Goal: Transaction & Acquisition: Register for event/course

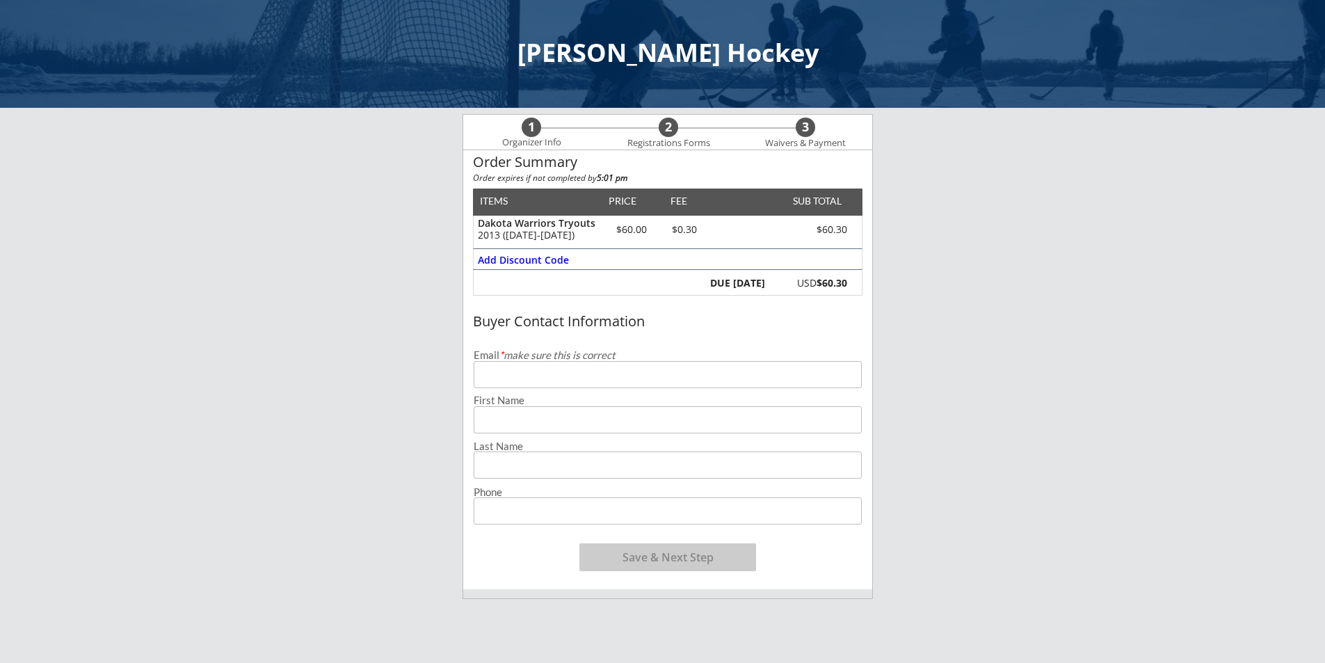
click at [596, 376] on input "email" at bounding box center [668, 374] width 388 height 27
type input "[PERSON_NAME][EMAIL_ADDRESS][PERSON_NAME][DOMAIN_NAME]"
type input "[PERSON_NAME]"
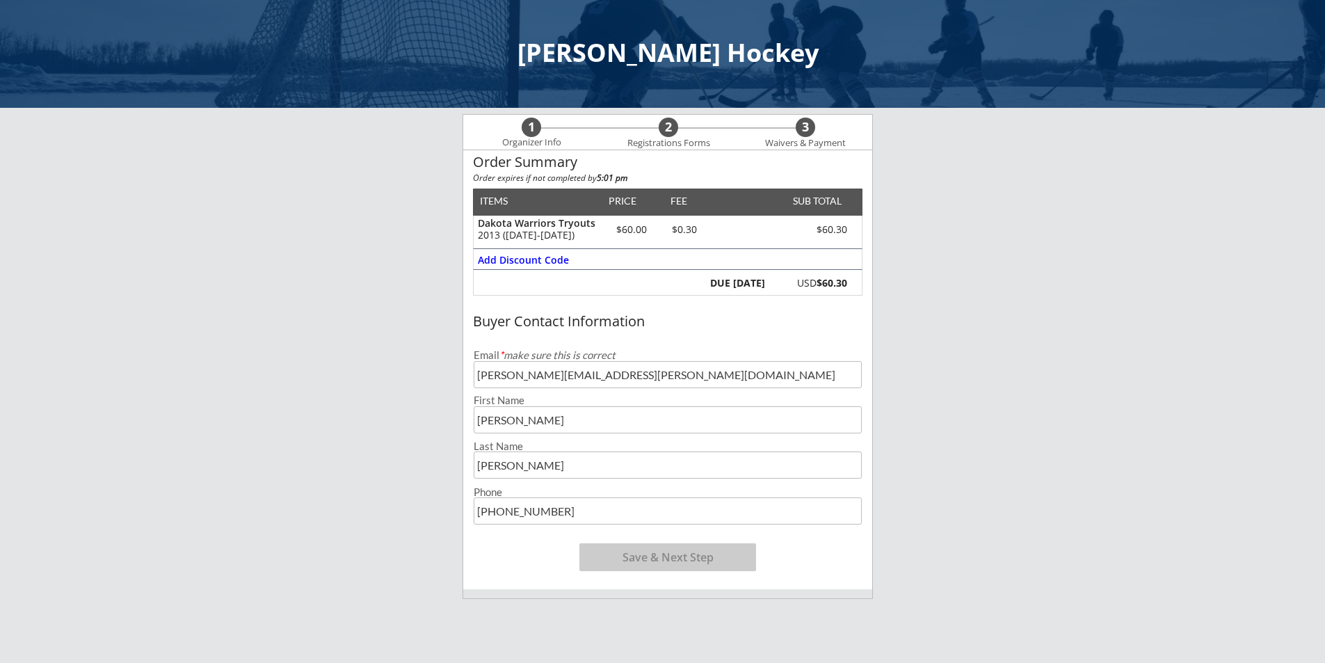
type input "[PHONE_NUMBER]"
drag, startPoint x: 657, startPoint y: 377, endPoint x: 635, endPoint y: 374, distance: 22.4
click at [635, 374] on input "[PERSON_NAME][EMAIL_ADDRESS][PERSON_NAME][DOMAIN_NAME]" at bounding box center [668, 374] width 388 height 27
click at [714, 556] on button "Save & Next Step" at bounding box center [667, 557] width 177 height 28
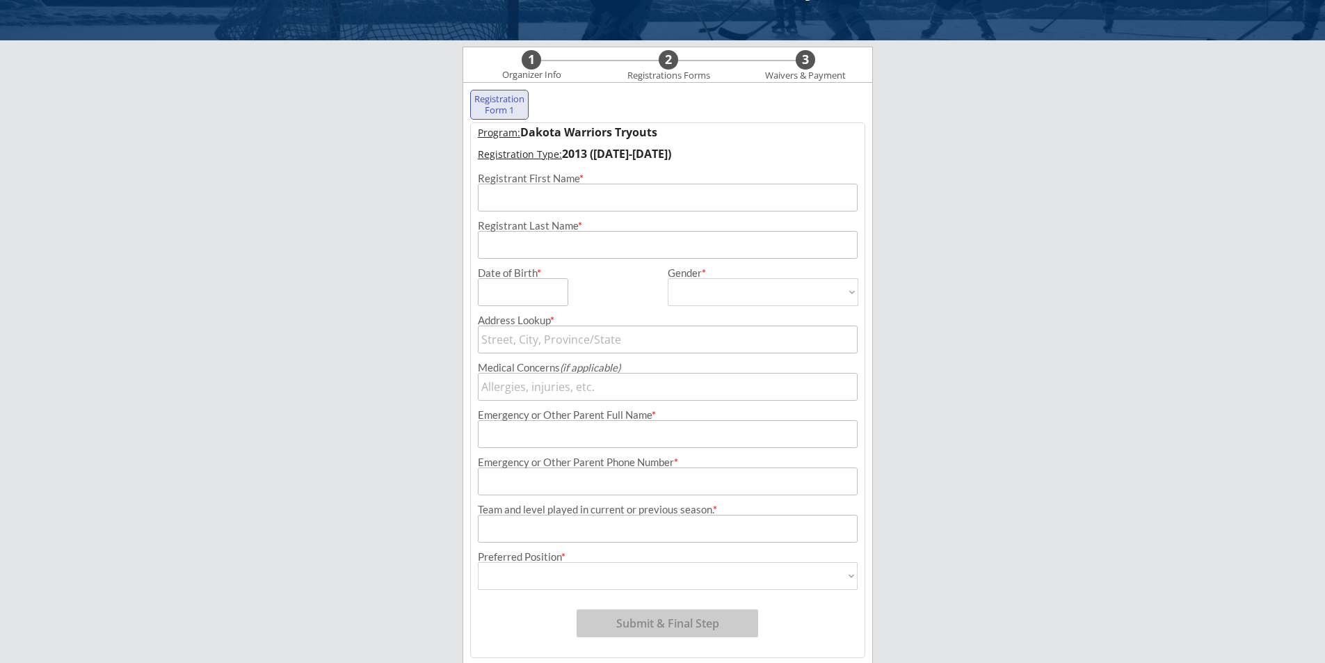
scroll to position [100, 0]
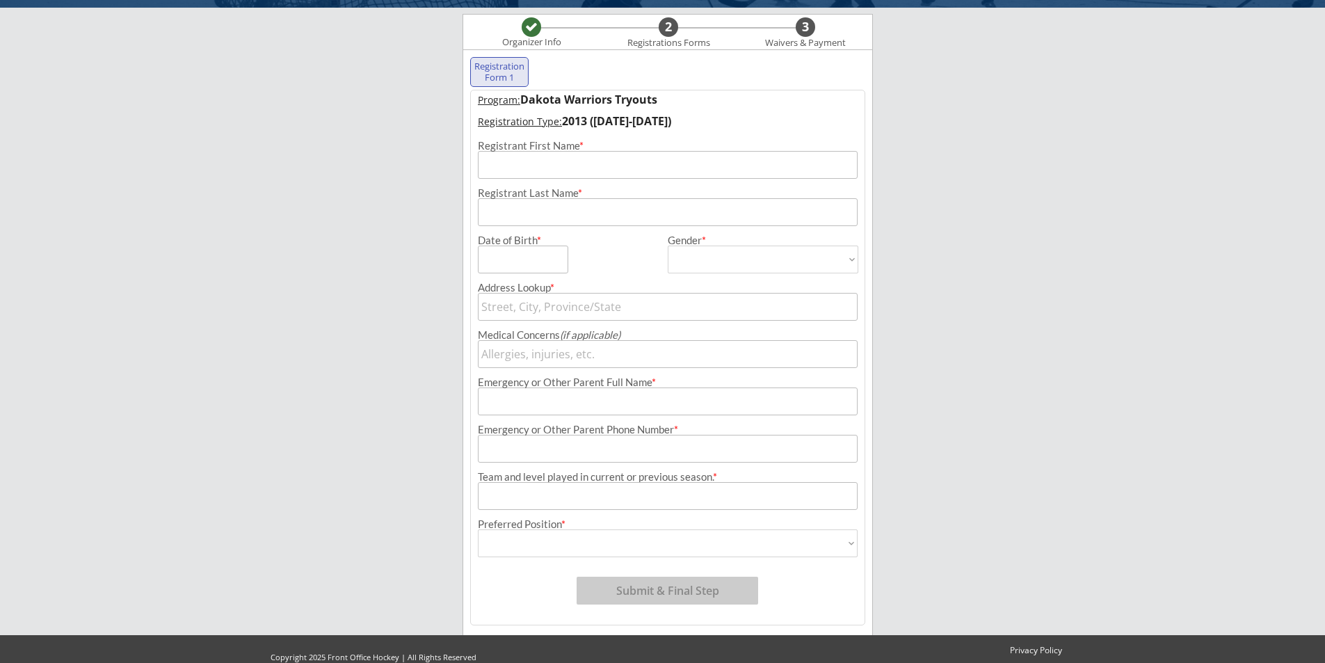
click at [668, 168] on input "input" at bounding box center [668, 165] width 380 height 28
type input "[PERSON_NAME]"
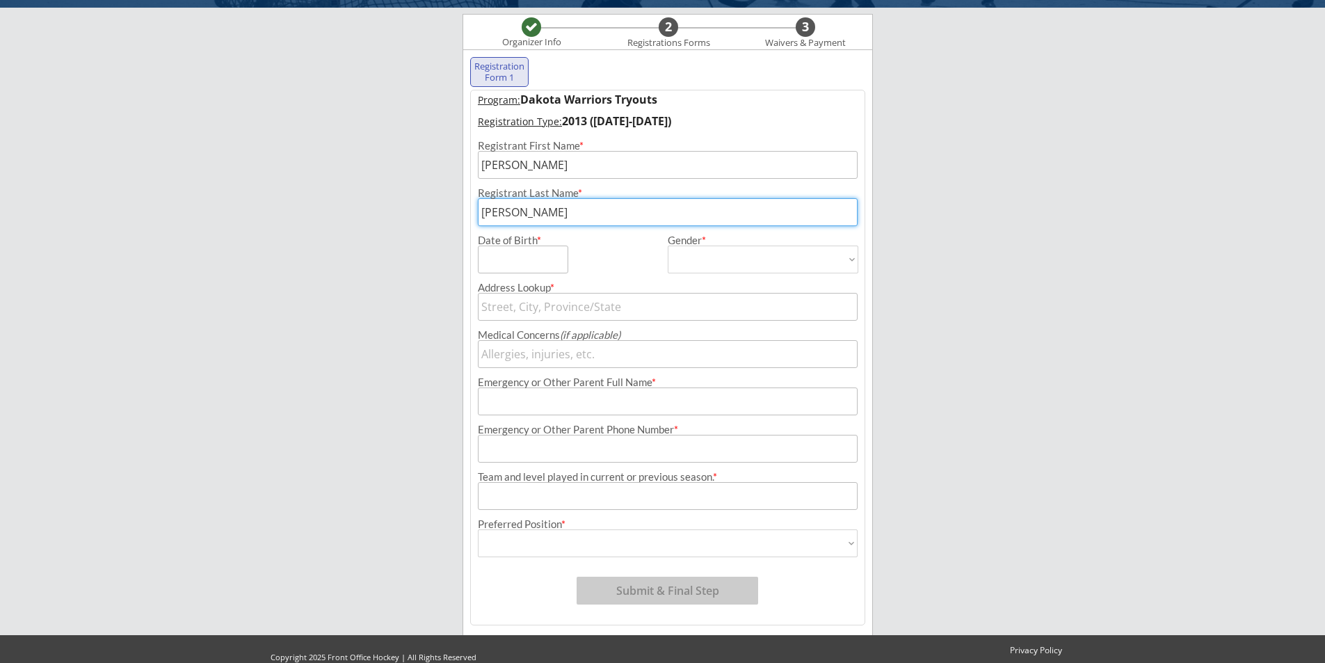
type input "[PERSON_NAME]"
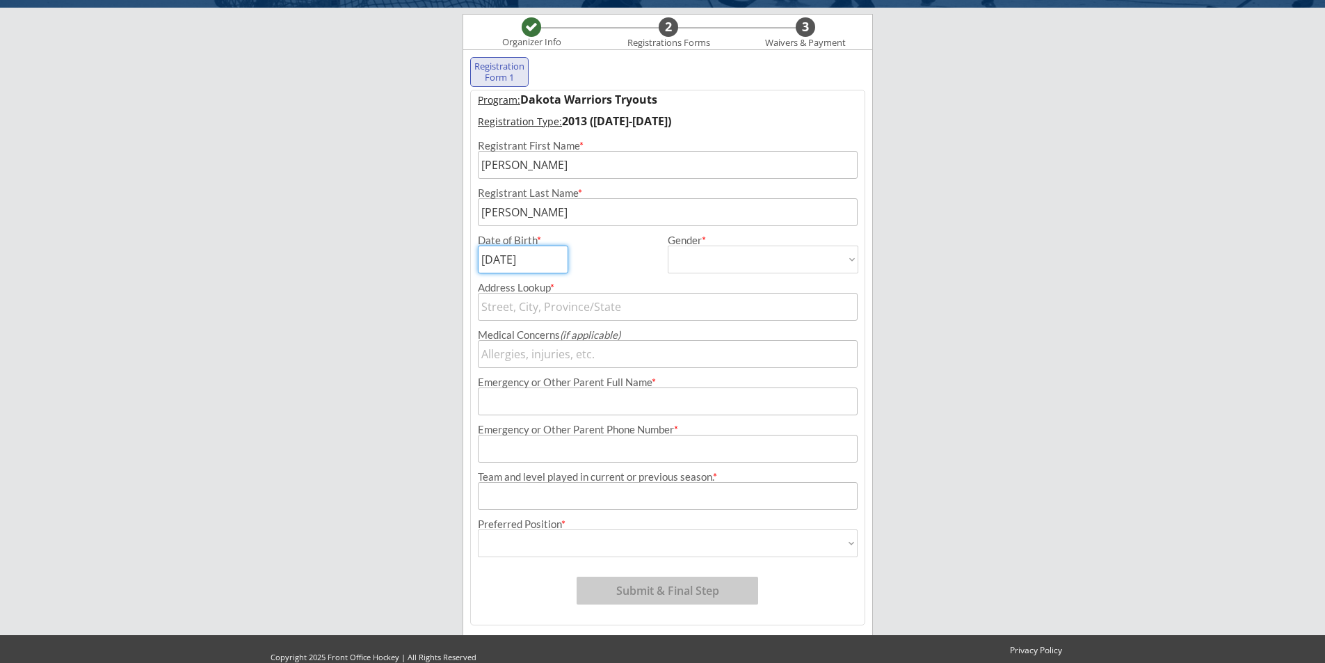
type input "[DATE]"
click at [724, 263] on select "[DEMOGRAPHIC_DATA] [DEMOGRAPHIC_DATA]" at bounding box center [763, 260] width 191 height 28
select select ""[DEMOGRAPHIC_DATA]""
click at [668, 246] on select "[DEMOGRAPHIC_DATA] [DEMOGRAPHIC_DATA]" at bounding box center [763, 260] width 191 height 28
type input "[DEMOGRAPHIC_DATA]"
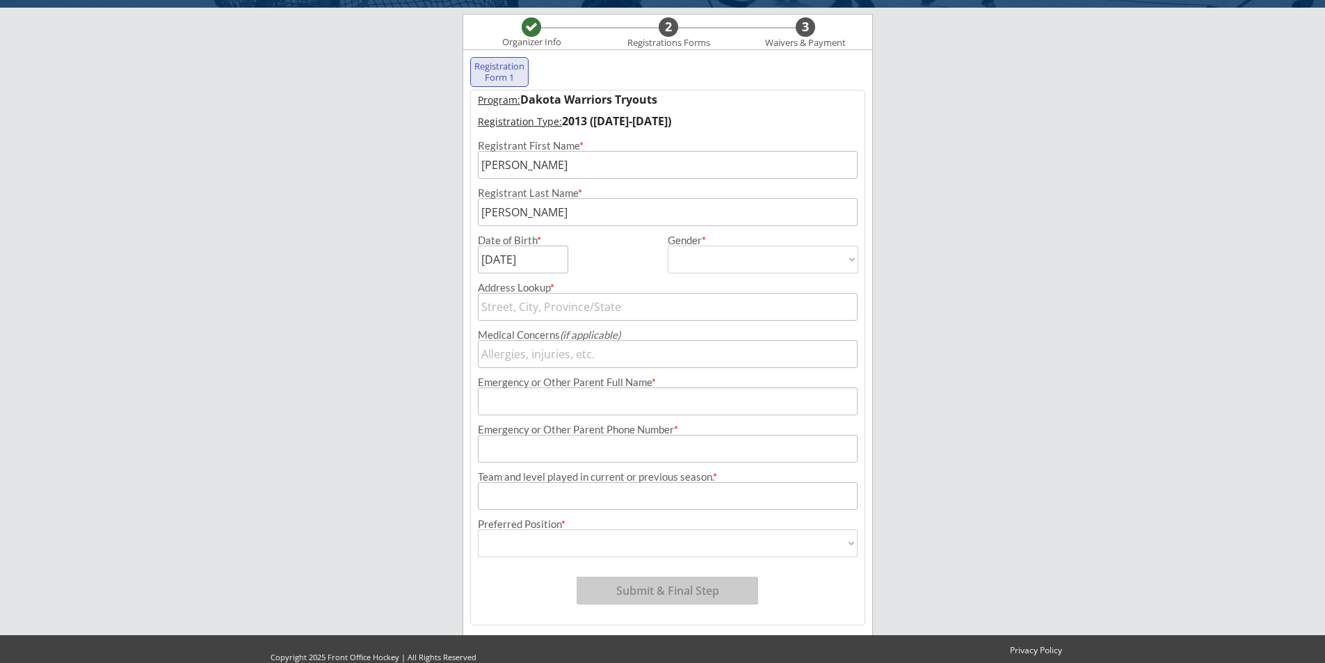
click at [647, 307] on input "text" at bounding box center [668, 307] width 380 height 28
type input "[STREET_ADDRESS]"
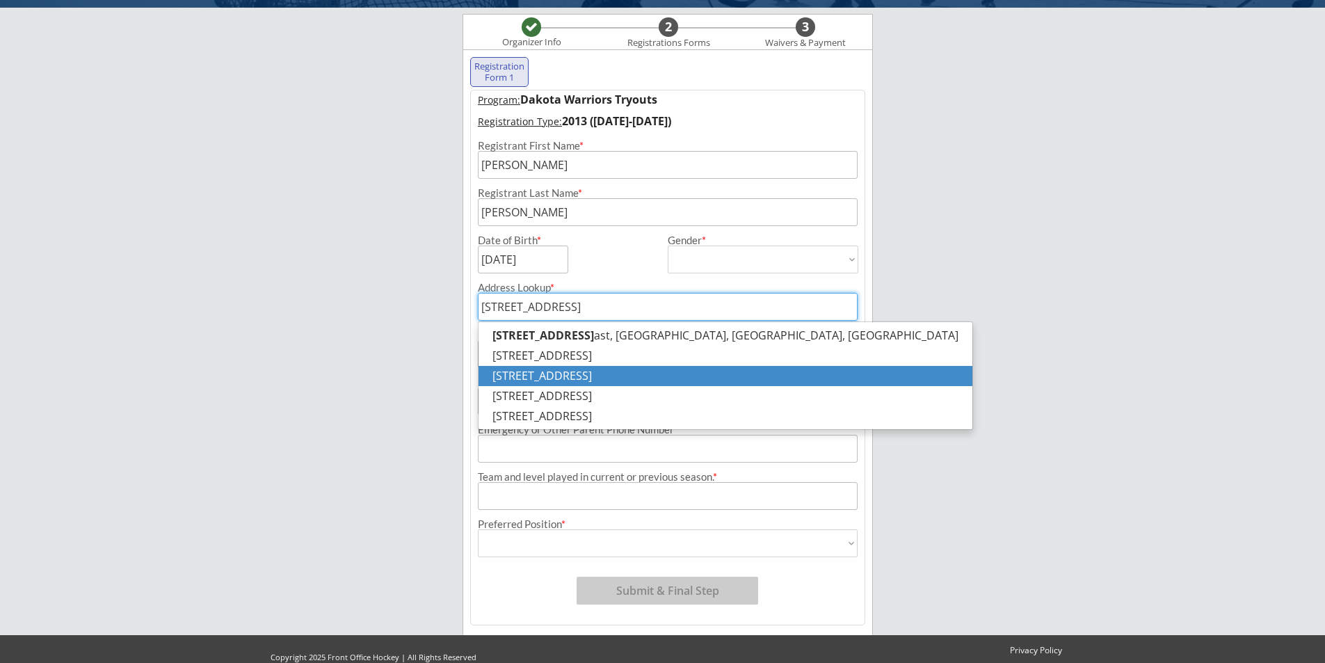
type input "[STREET_ADDRESS]"
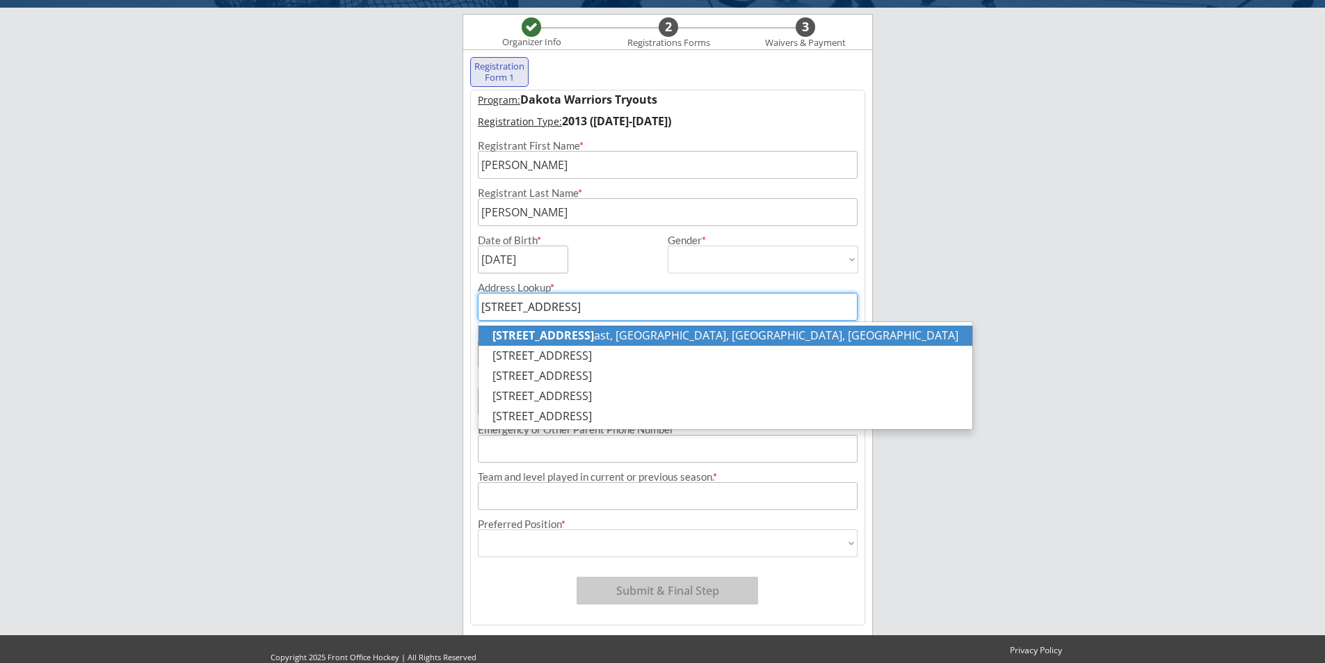
click at [618, 339] on p "[STREET_ADDRESS]" at bounding box center [726, 336] width 494 height 20
type input "[STREET_ADDRESS]"
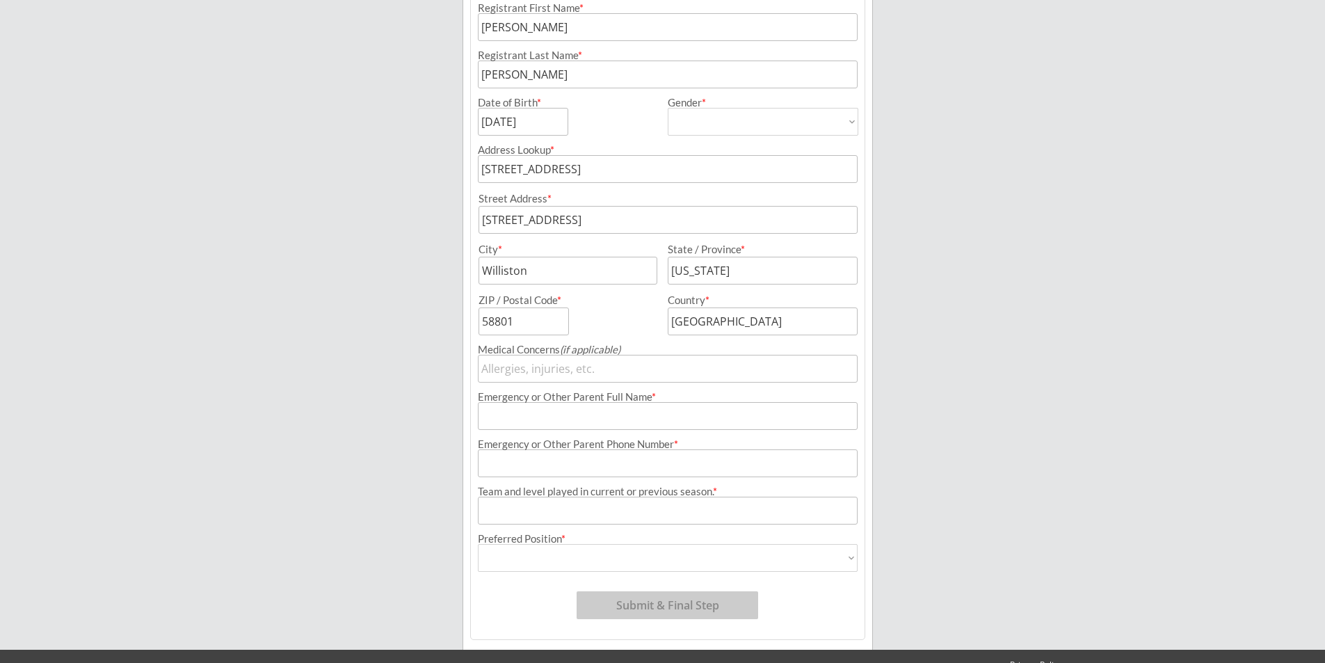
scroll to position [239, 0]
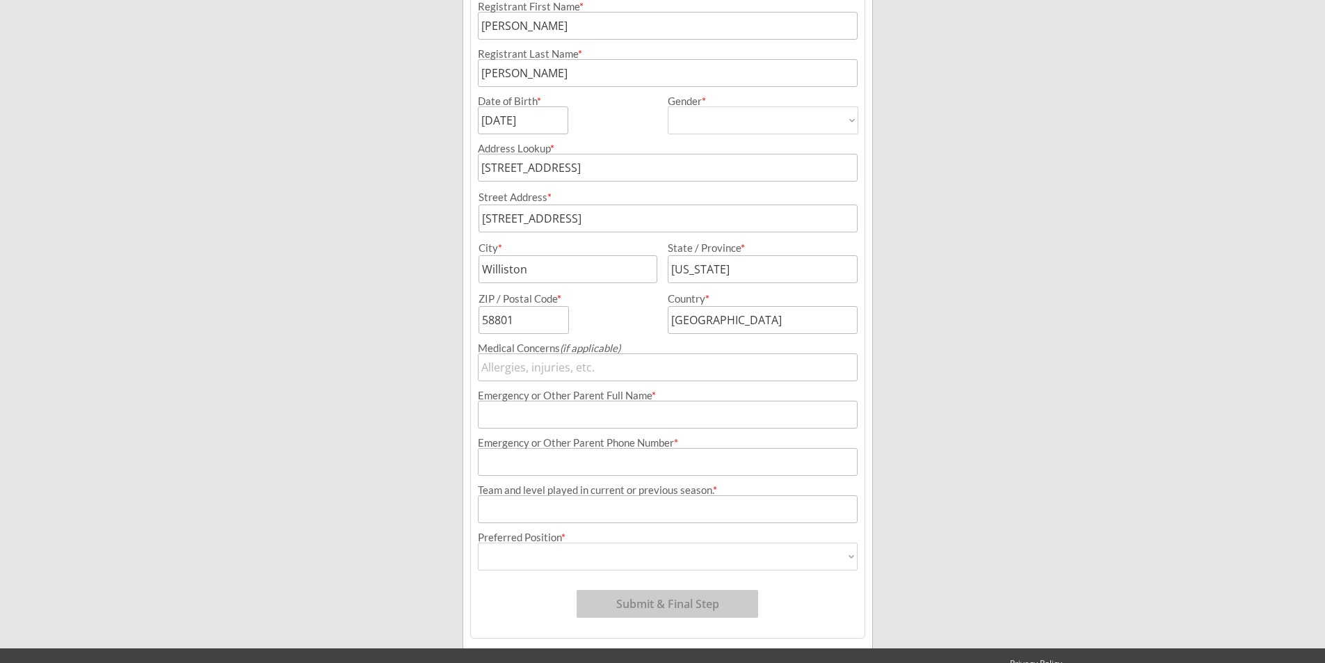
click at [590, 420] on input "input" at bounding box center [668, 415] width 380 height 28
type input "R [PERSON_NAME]"
type input "[PHONE_NUMBER]"
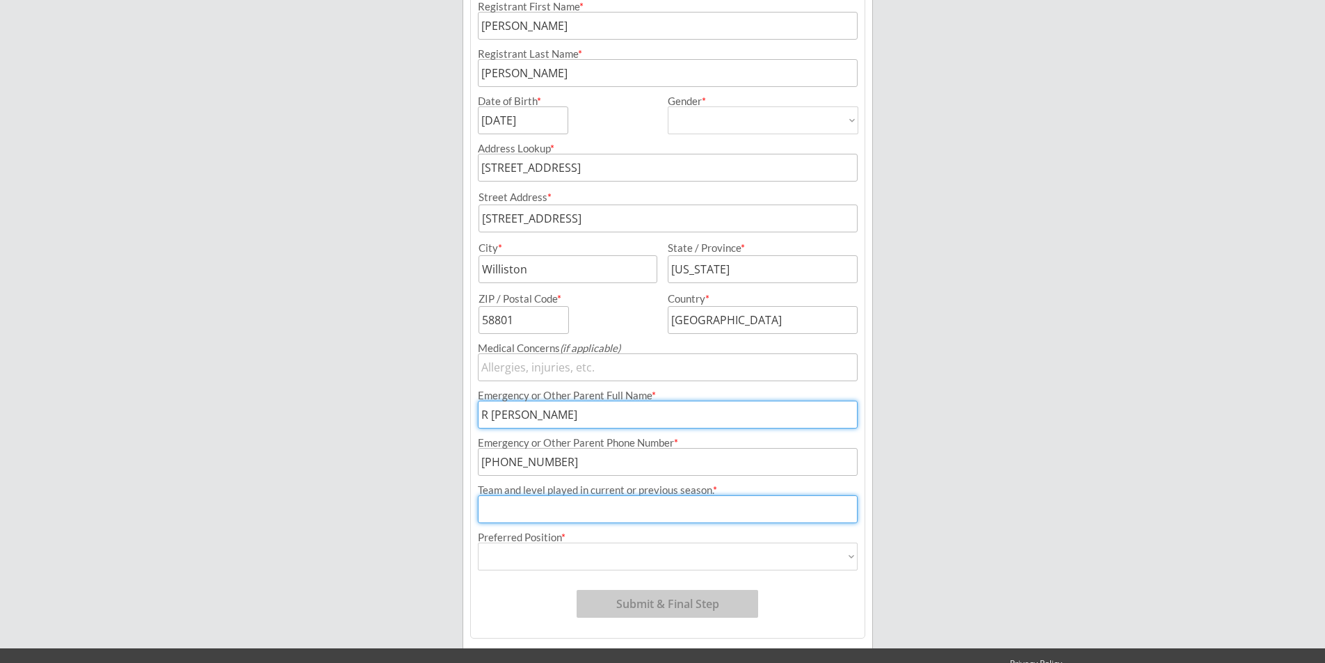
click at [593, 513] on input "input" at bounding box center [668, 509] width 380 height 28
type input "B1 ([PERSON_NAME]'s highest level)"
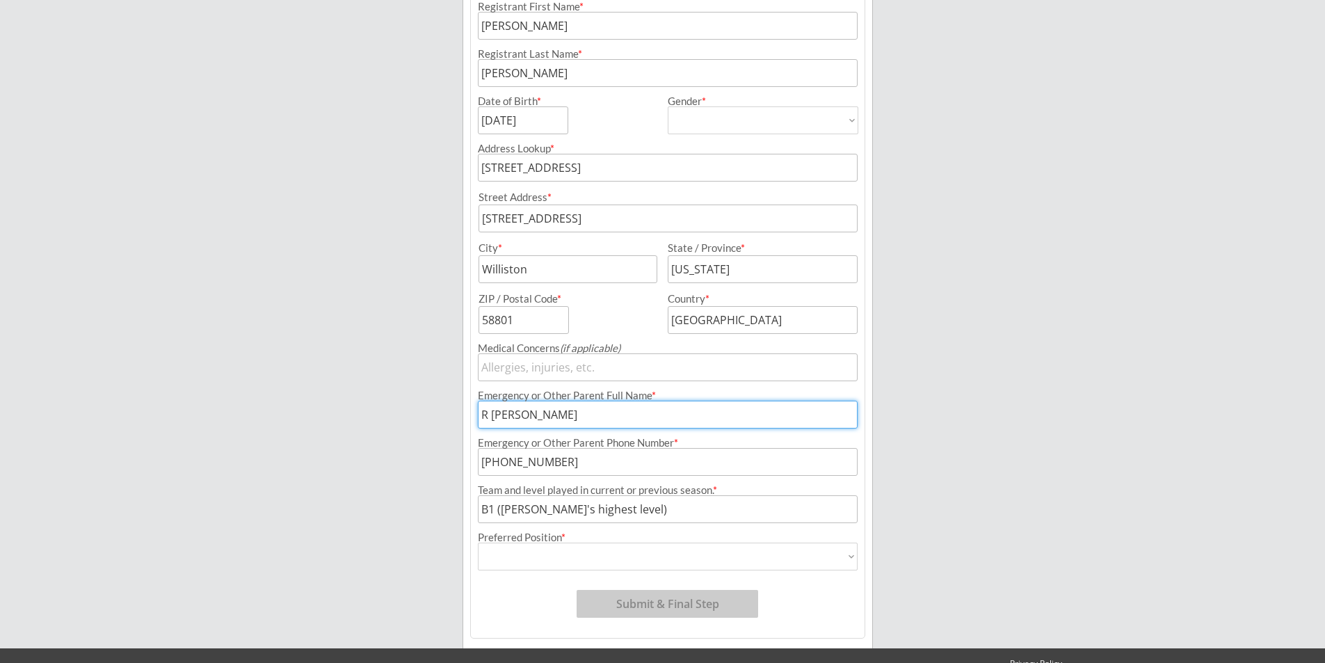
click at [576, 560] on select "Forward Defense Goalie" at bounding box center [668, 557] width 380 height 28
select select ""Forward ""
click at [478, 543] on select "Forward Defense Goalie" at bounding box center [668, 557] width 380 height 28
type input "Forward"
click at [634, 611] on button "Submit & Final Step" at bounding box center [668, 604] width 182 height 28
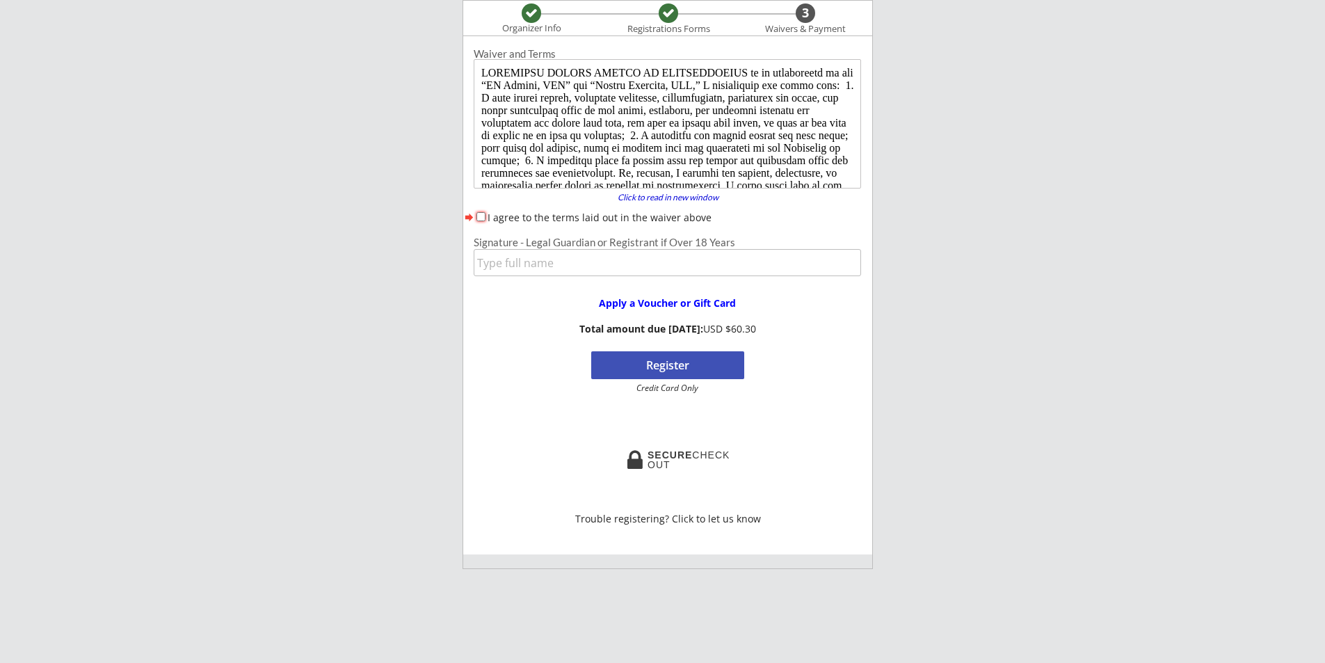
scroll to position [0, 0]
click at [473, 213] on button "forward" at bounding box center [469, 217] width 12 height 14
click at [477, 216] on input "I agree to the terms laid out in the waiver above" at bounding box center [480, 216] width 9 height 9
checkbox input "true"
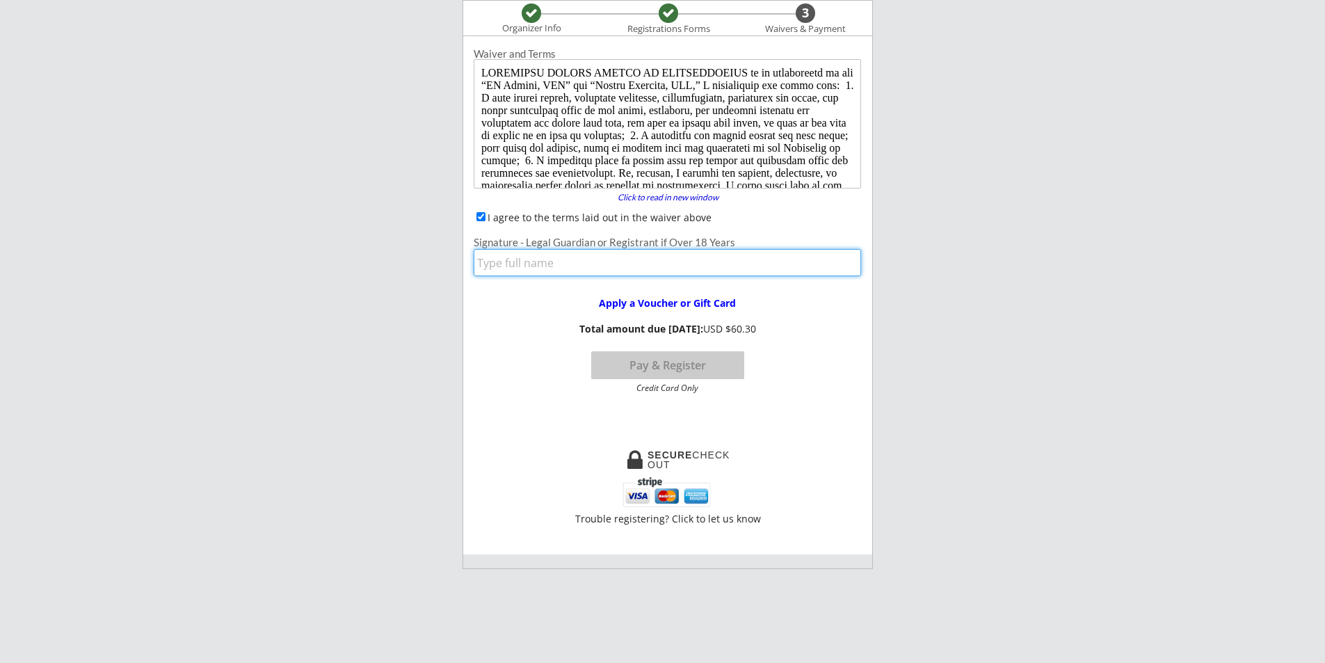
click at [492, 254] on input "input" at bounding box center [667, 262] width 387 height 27
type input "[PERSON_NAME]"
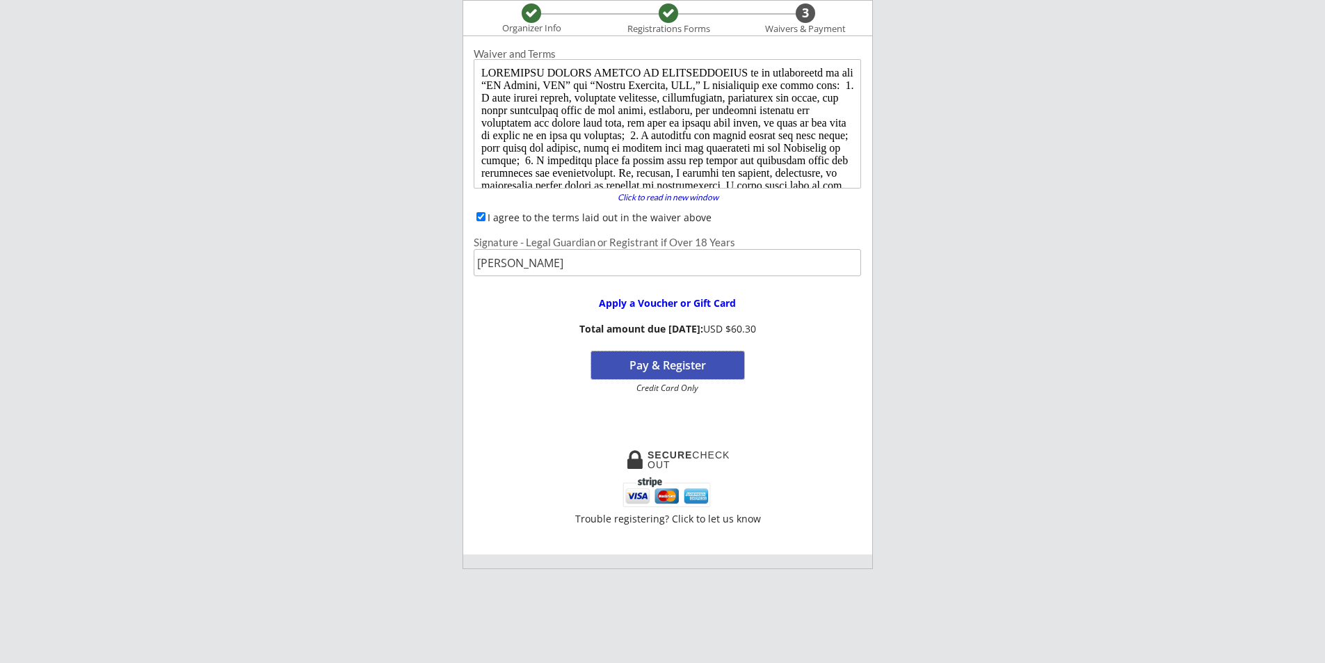
click at [648, 372] on button "Pay & Register" at bounding box center [667, 365] width 153 height 28
